Goal: Information Seeking & Learning: Find specific fact

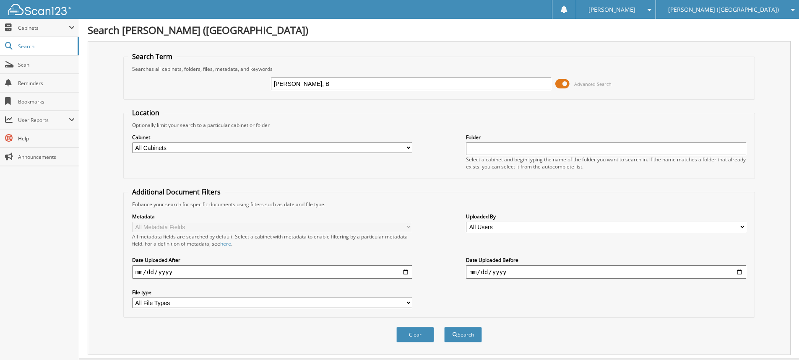
type input "[PERSON_NAME], B"
click at [444, 327] on button "Search" at bounding box center [463, 335] width 38 height 16
click at [336, 83] on input "[PERSON_NAME], B" at bounding box center [411, 84] width 280 height 13
type input "HOWELL, V"
click at [444, 327] on button "Search" at bounding box center [463, 335] width 38 height 16
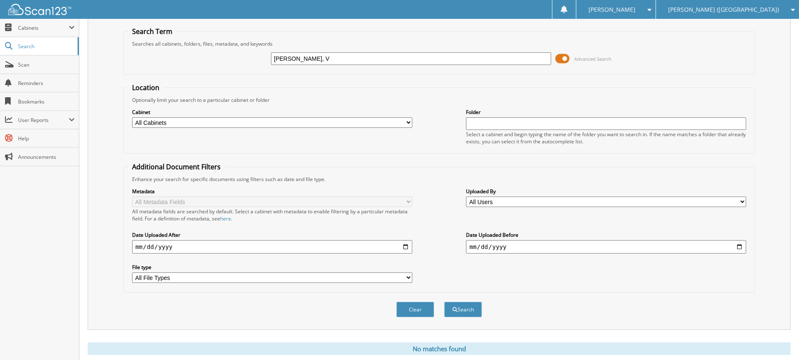
scroll to position [50, 0]
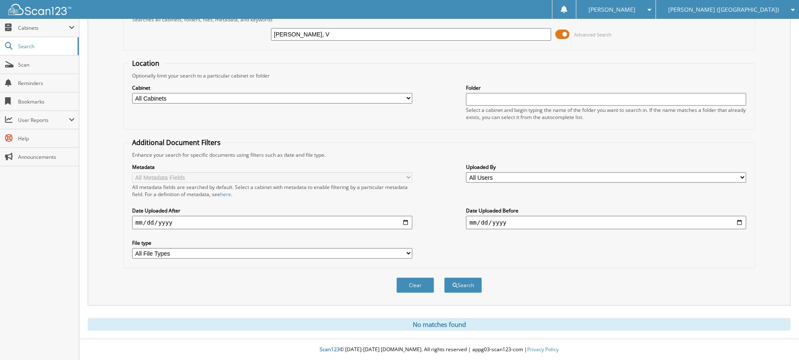
click at [308, 30] on input "HOWELL, V" at bounding box center [411, 34] width 280 height 13
type input "[PERSON_NAME]"
click at [444, 278] on button "Search" at bounding box center [463, 286] width 38 height 16
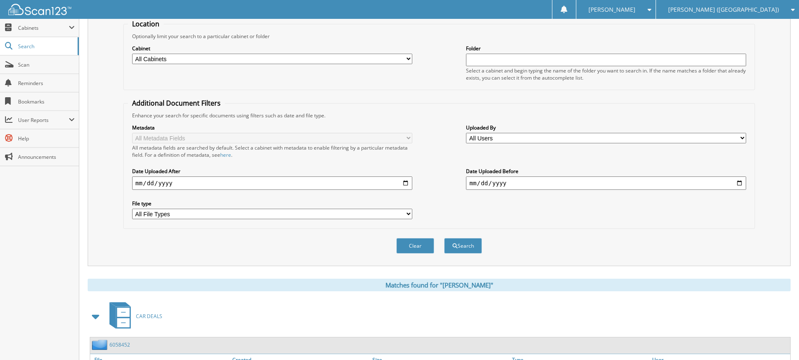
scroll to position [223, 0]
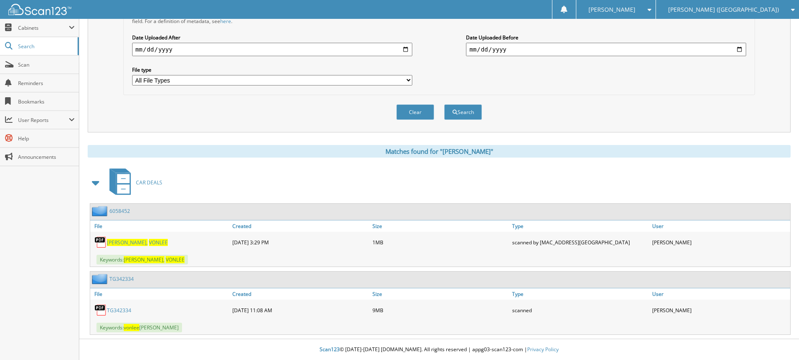
click at [120, 311] on link "TG342334" at bounding box center [119, 310] width 24 height 7
click at [29, 63] on span "Scan" at bounding box center [46, 64] width 57 height 7
